Goal: Task Accomplishment & Management: Use online tool/utility

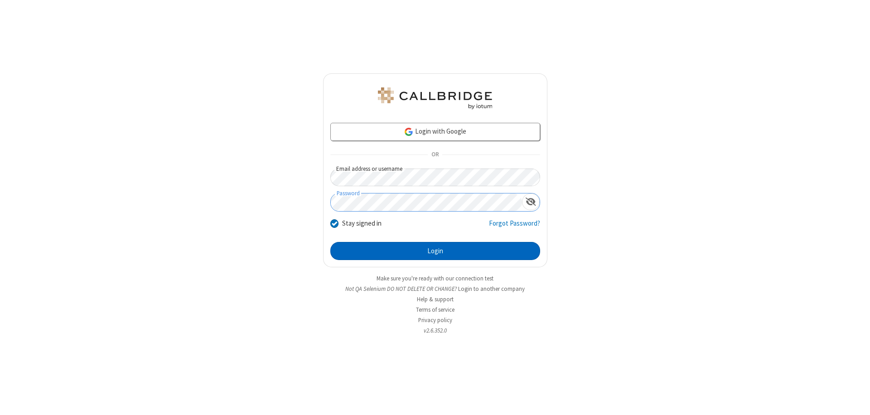
click at [435, 251] on button "Login" at bounding box center [435, 251] width 210 height 18
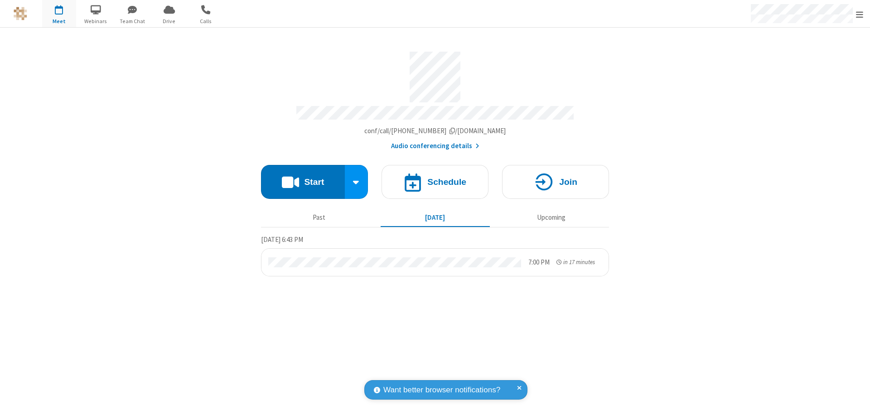
click at [860, 14] on span "Open menu" at bounding box center [859, 14] width 7 height 9
click at [169, 21] on span "Drive" at bounding box center [169, 21] width 34 height 8
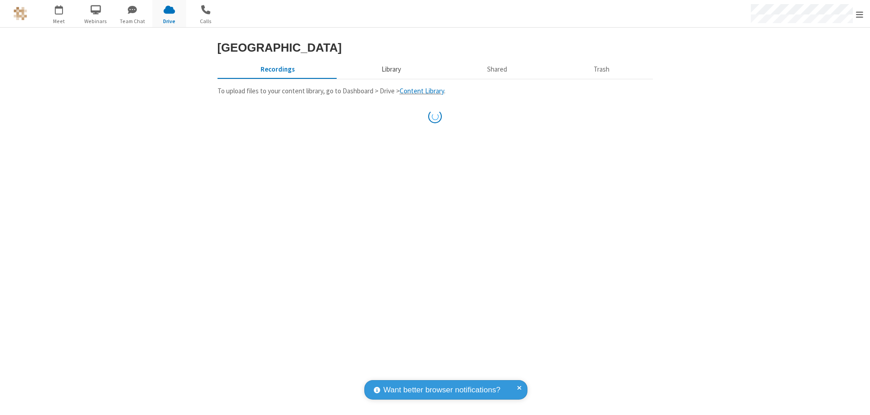
click at [390, 78] on button "Library" at bounding box center [391, 69] width 106 height 17
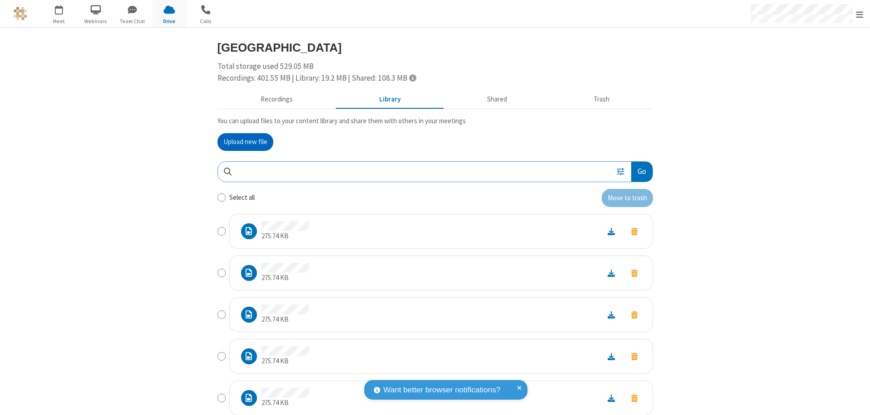
click at [638, 171] on button "Go" at bounding box center [641, 172] width 21 height 20
click at [245, 142] on button "Upload new file" at bounding box center [246, 142] width 56 height 18
